Goal: Transaction & Acquisition: Purchase product/service

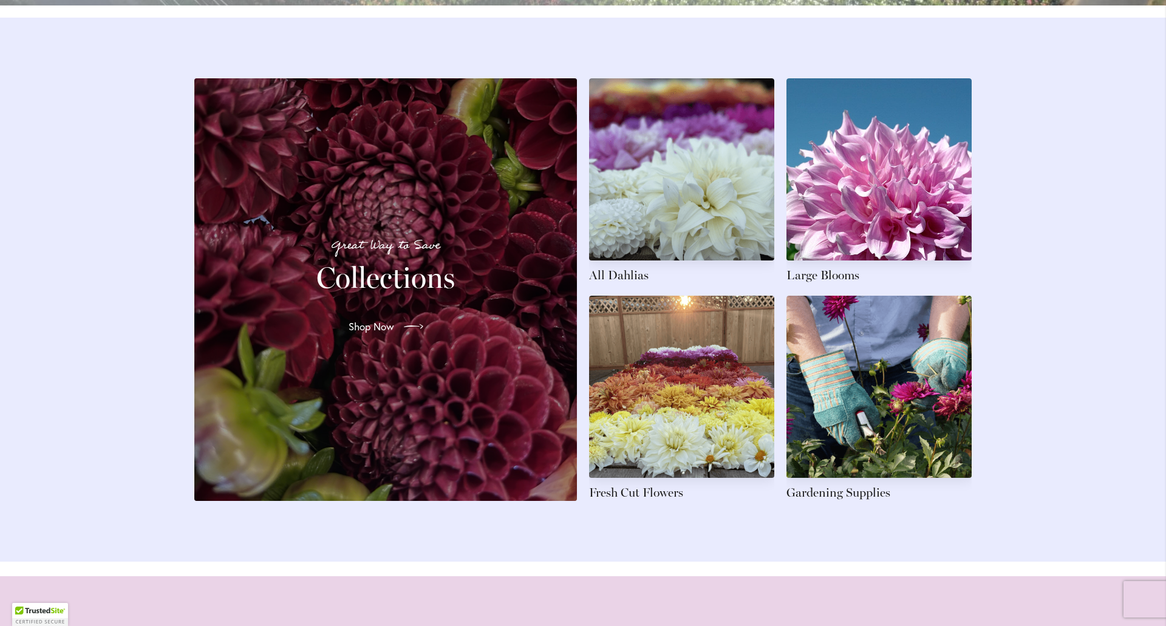
scroll to position [1761, 0]
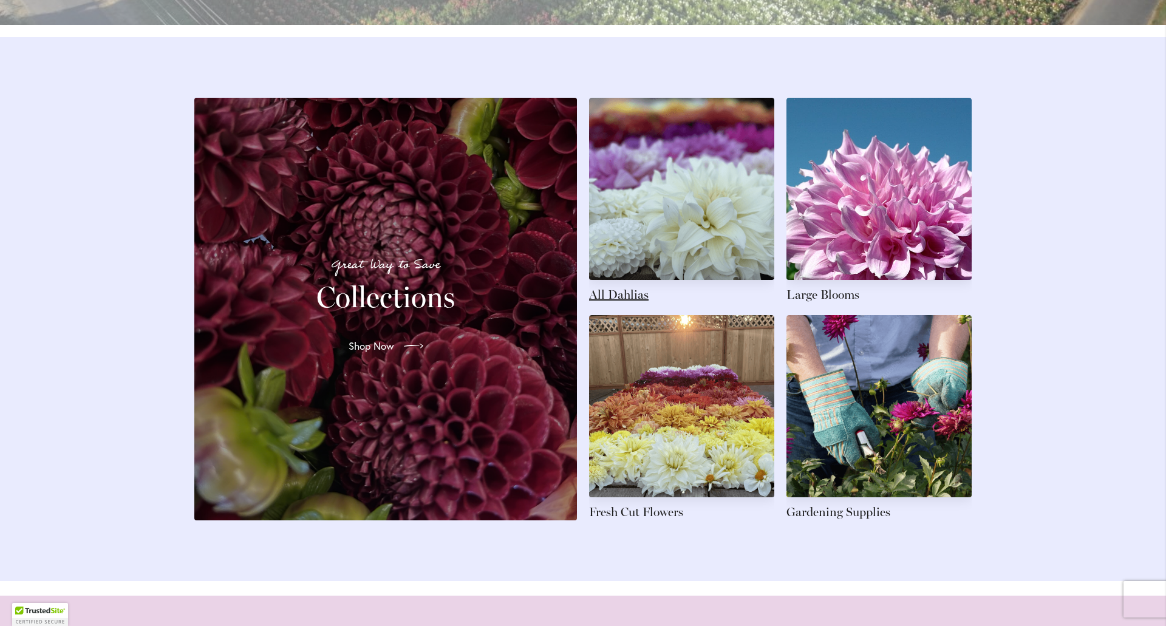
click at [602, 257] on link at bounding box center [681, 200] width 185 height 205
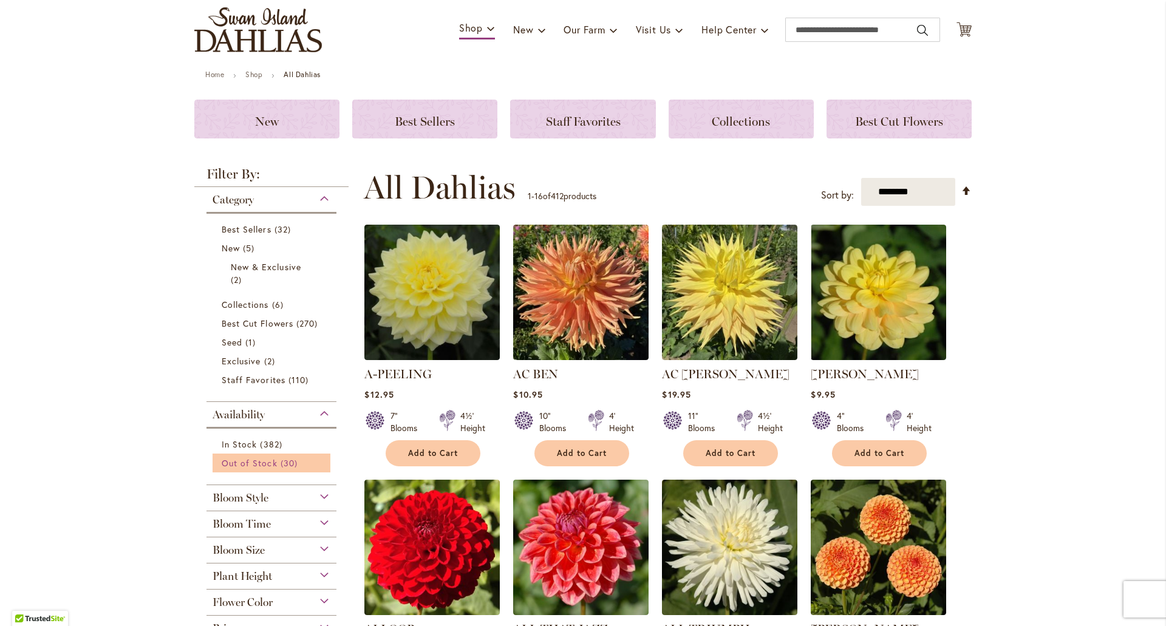
scroll to position [182, 0]
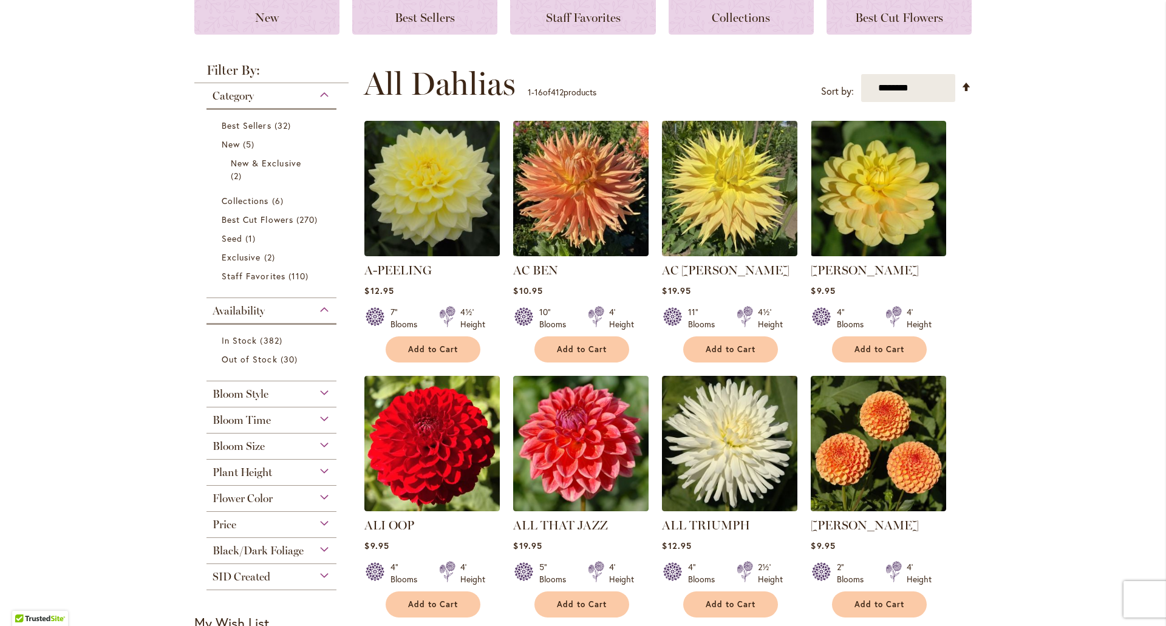
click at [290, 503] on div "Flower Color" at bounding box center [271, 495] width 130 height 19
click at [214, 529] on div "White/Cream" at bounding box center [222, 526] width 19 height 13
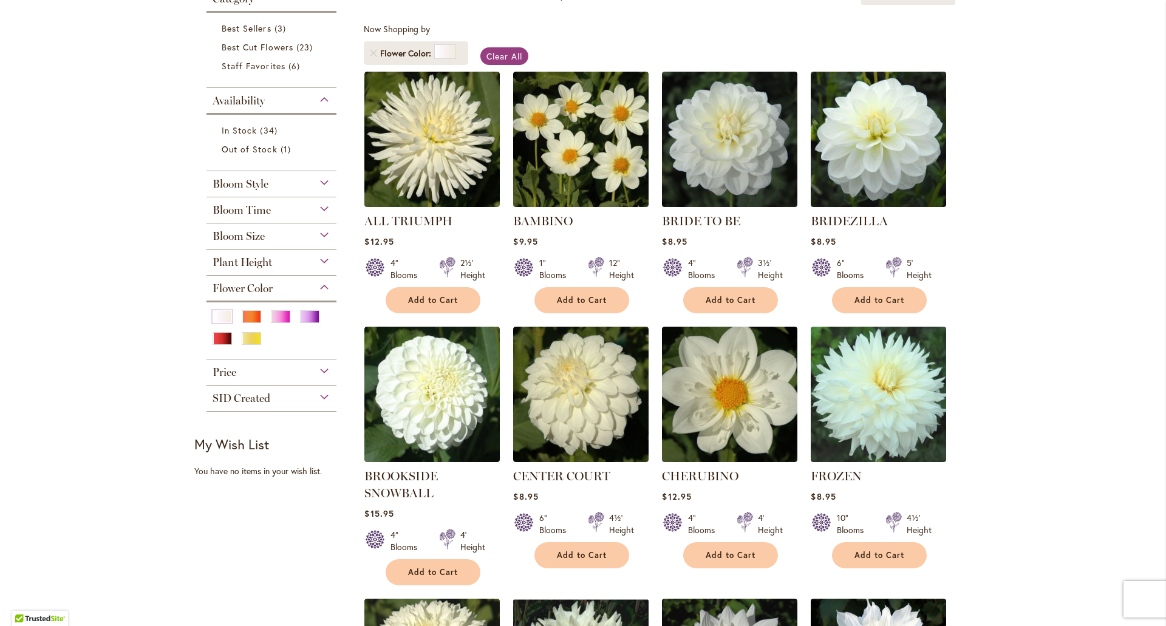
scroll to position [243, 0]
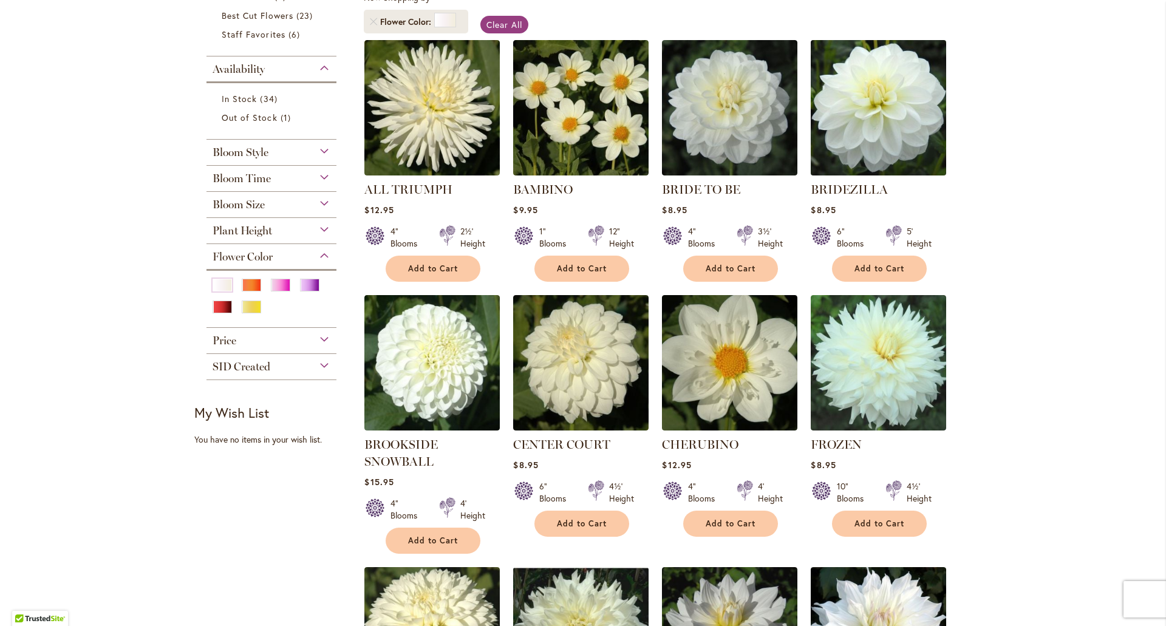
click at [873, 148] on img at bounding box center [879, 107] width 142 height 142
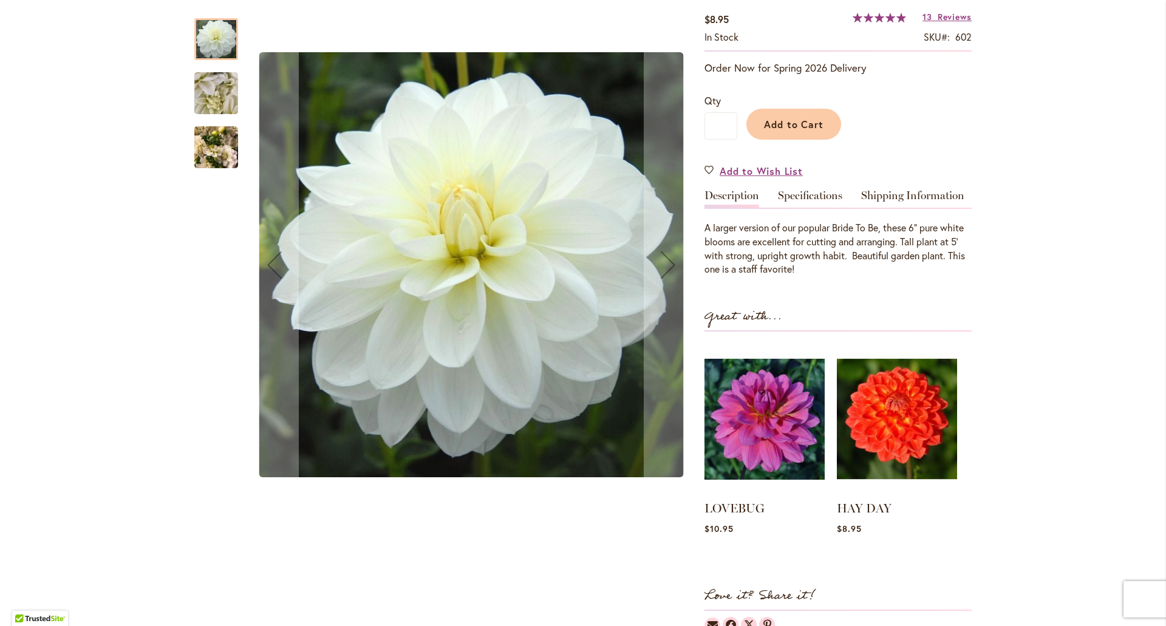
scroll to position [304, 0]
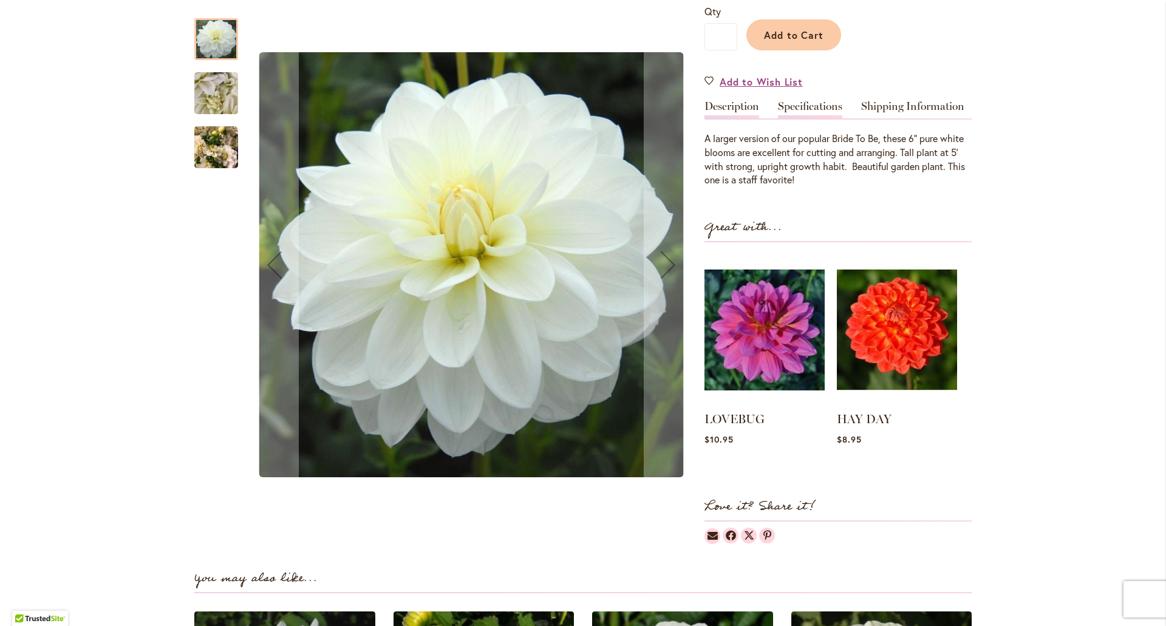
click at [816, 114] on link "Specifications" at bounding box center [810, 110] width 64 height 18
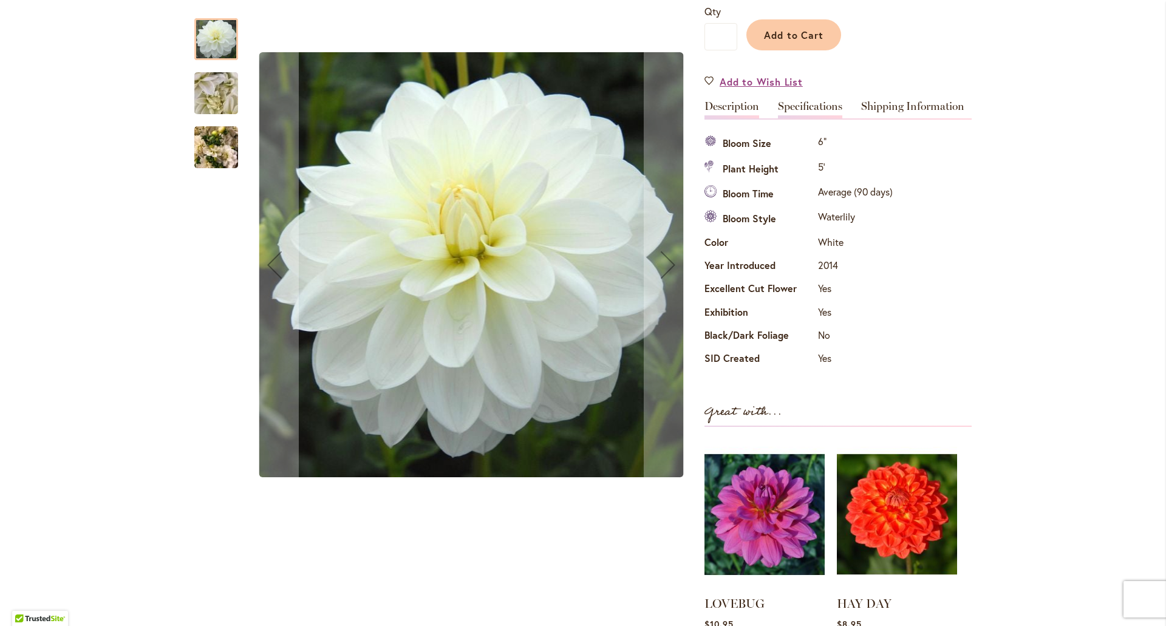
click at [747, 103] on link "Description" at bounding box center [732, 110] width 55 height 18
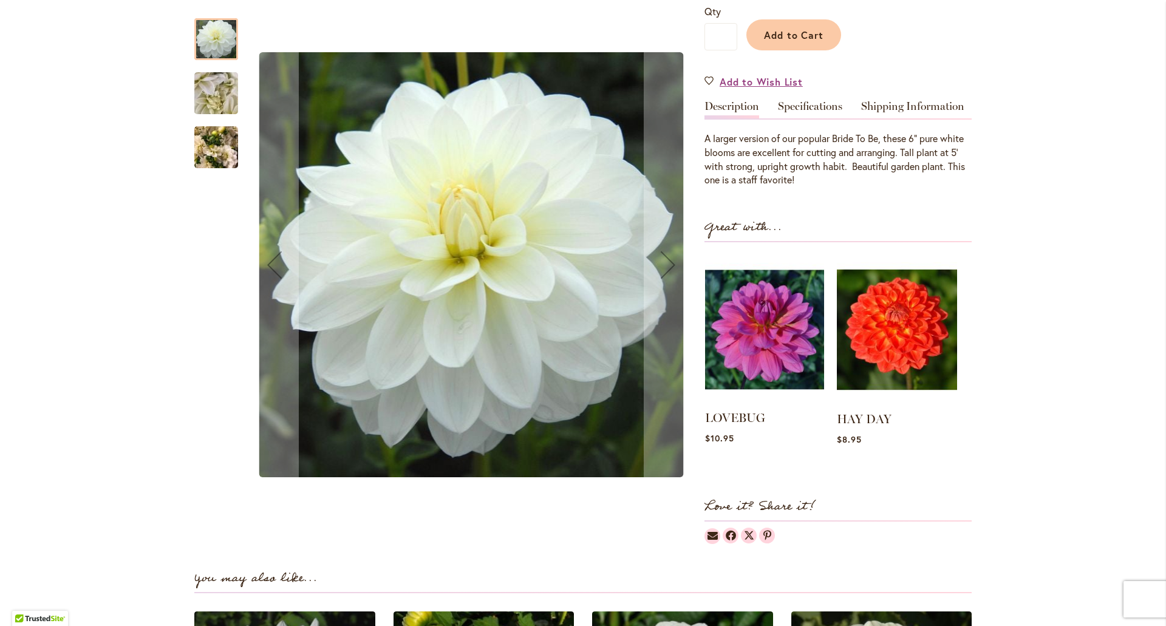
scroll to position [0, 0]
